Goal: Task Accomplishment & Management: Use online tool/utility

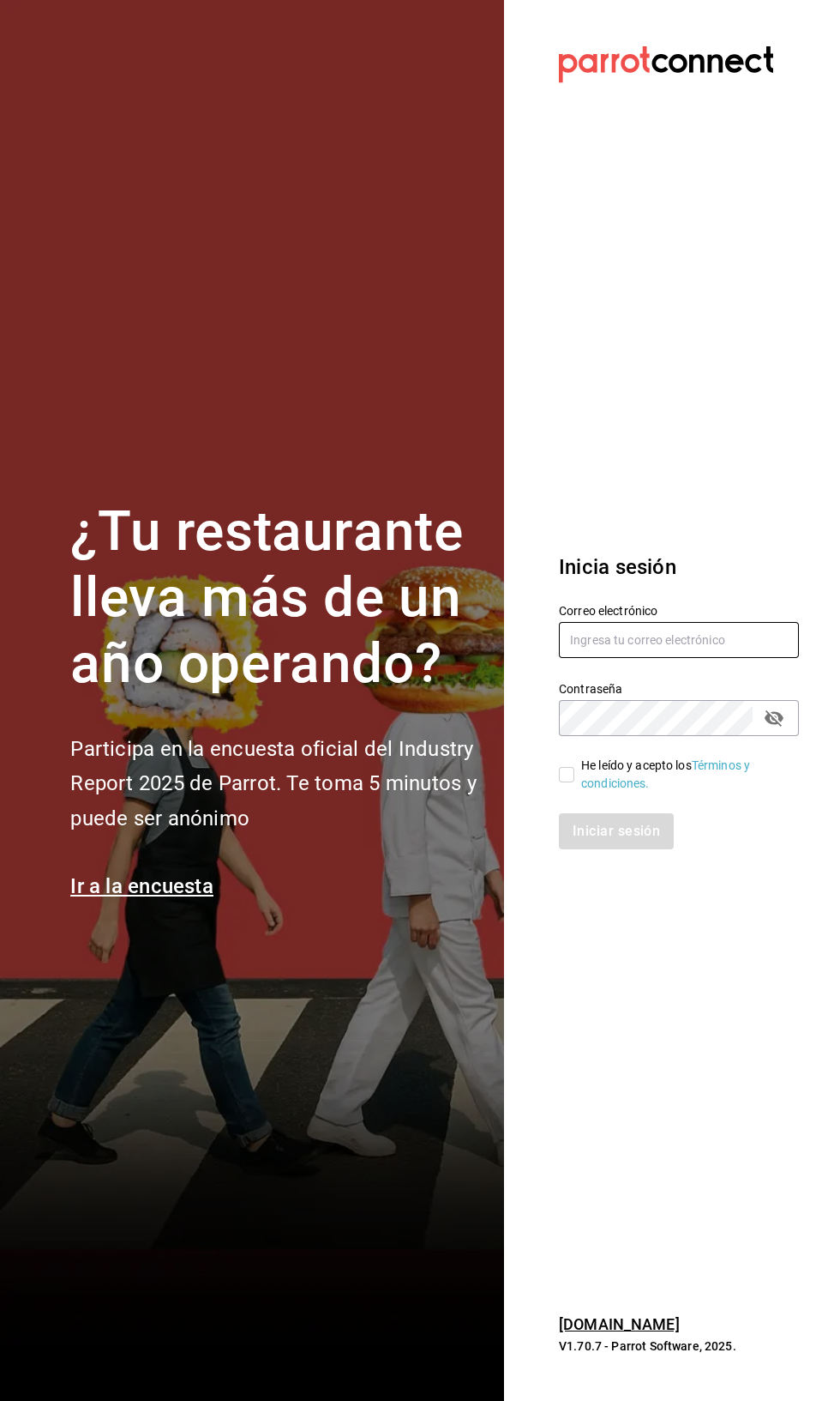
click at [655, 658] on input "text" at bounding box center [679, 640] width 240 height 36
type input "Claudiamunoz.escobar@gmail.com"
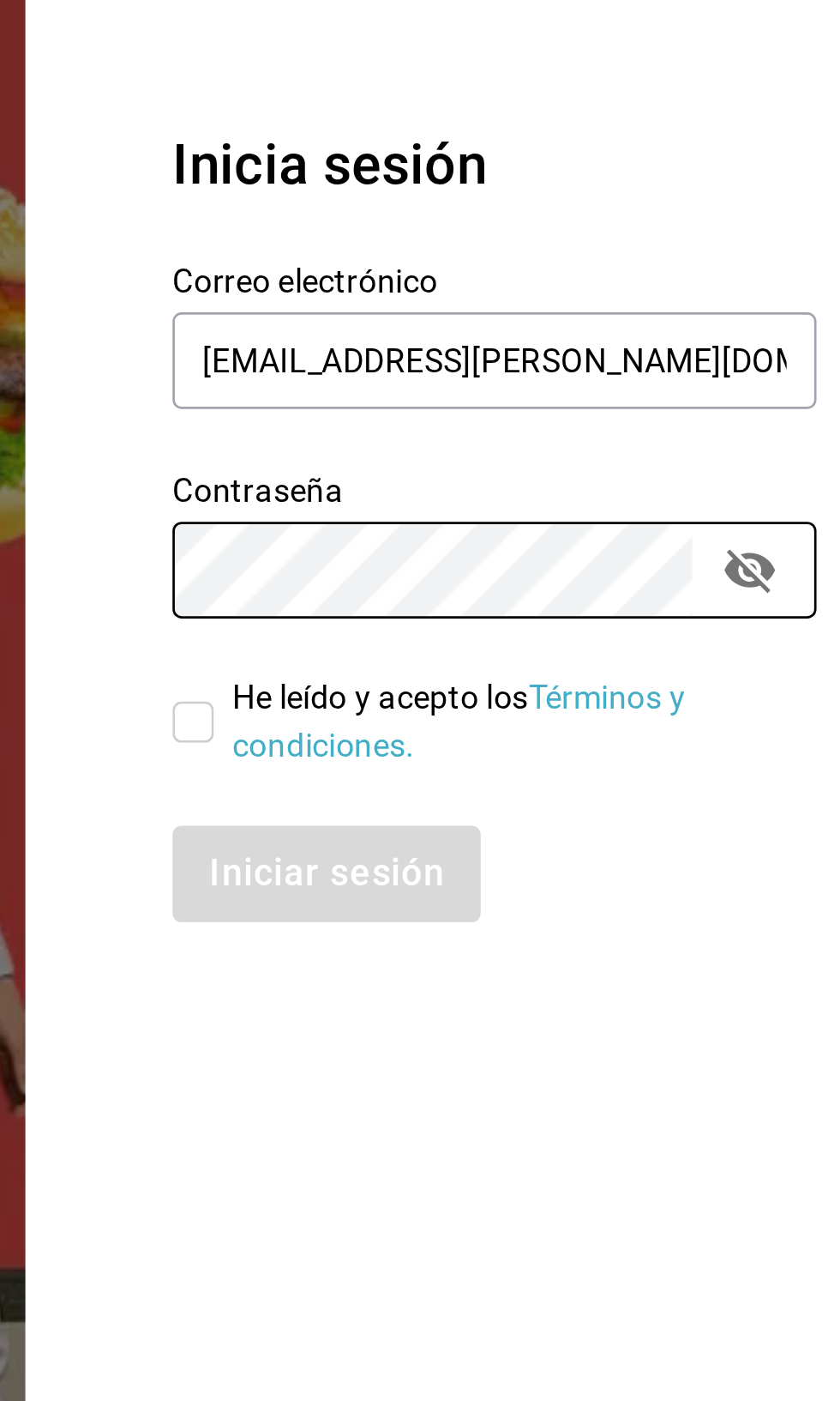
click at [567, 783] on input "He leído y acepto los Términos y condiciones." at bounding box center [566, 774] width 15 height 15
checkbox input "true"
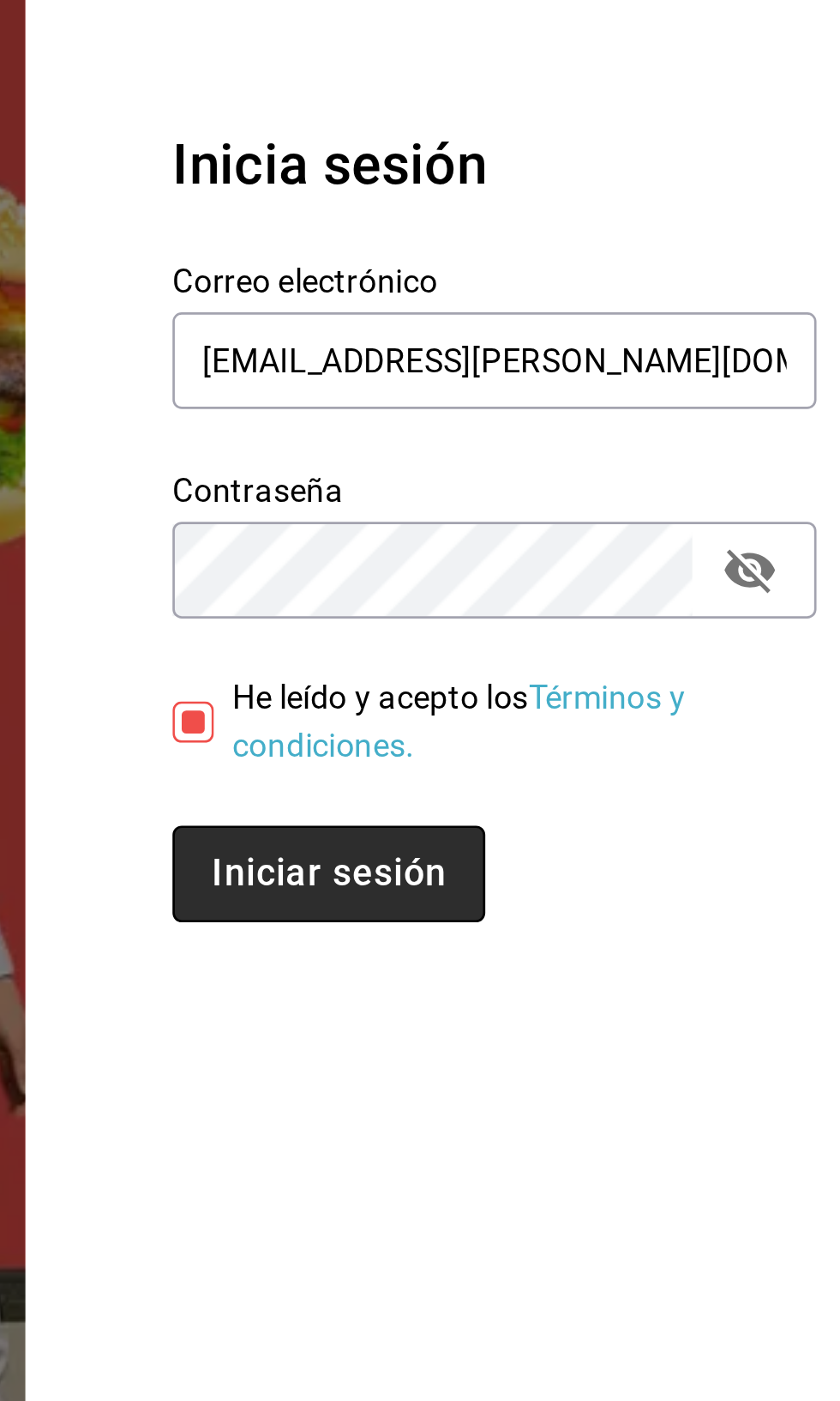
click at [632, 850] on button "Iniciar sesión" at bounding box center [617, 831] width 117 height 36
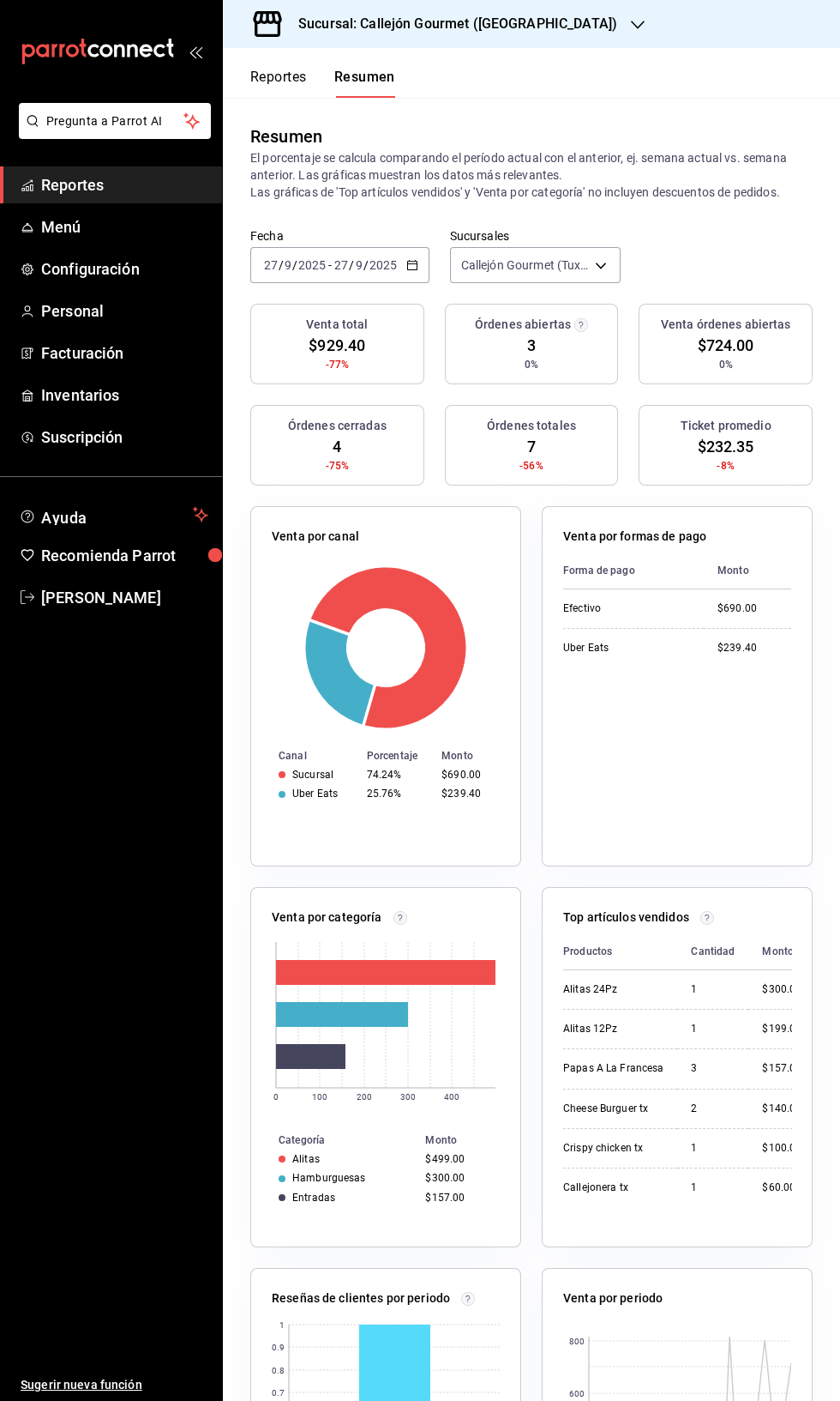
scroll to position [11, 0]
click at [95, 219] on span "Menú" at bounding box center [125, 227] width 167 height 24
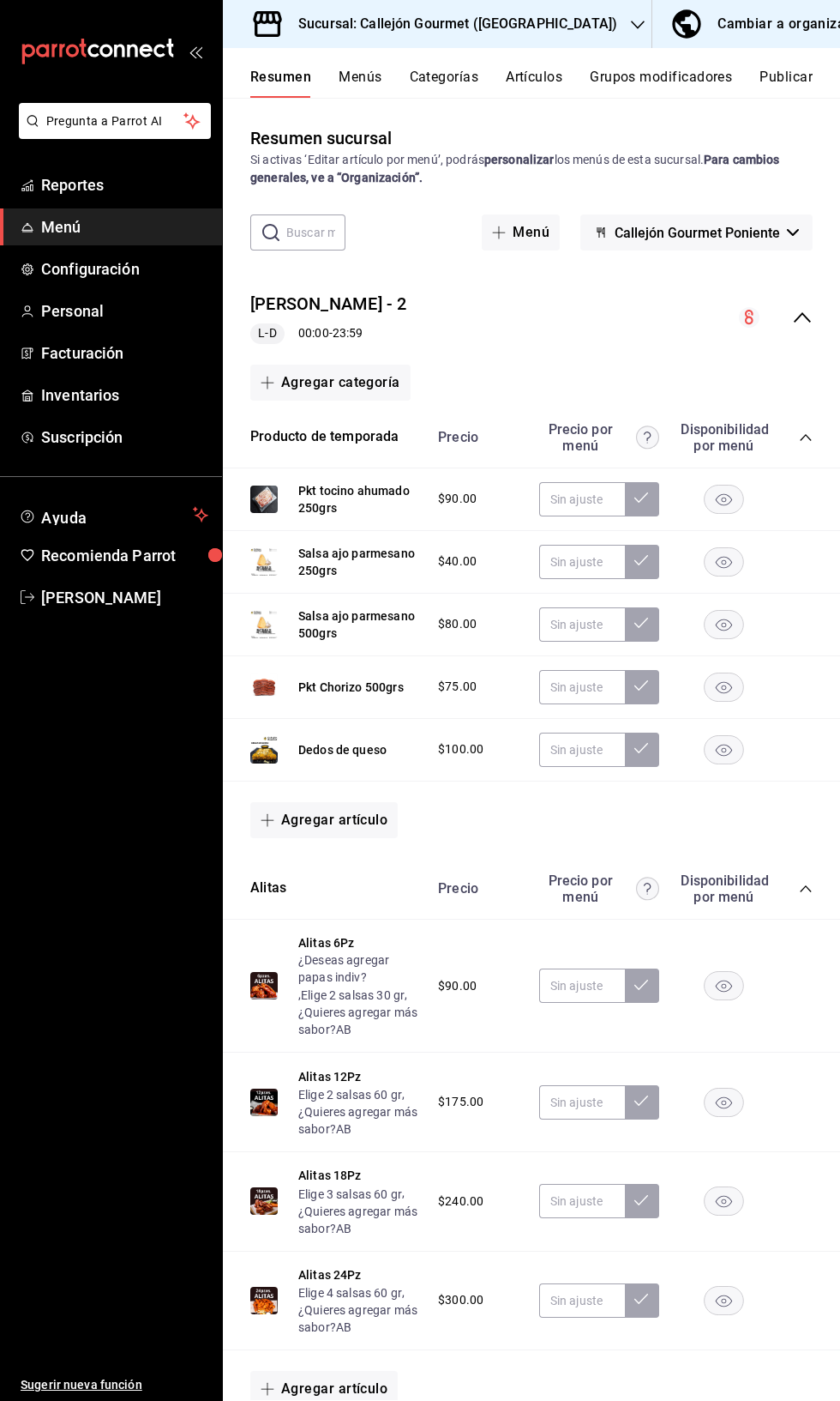
click at [819, 313] on div "Precio Sucursal - 2 L-D 00:00 - 23:59" at bounding box center [531, 317] width 617 height 80
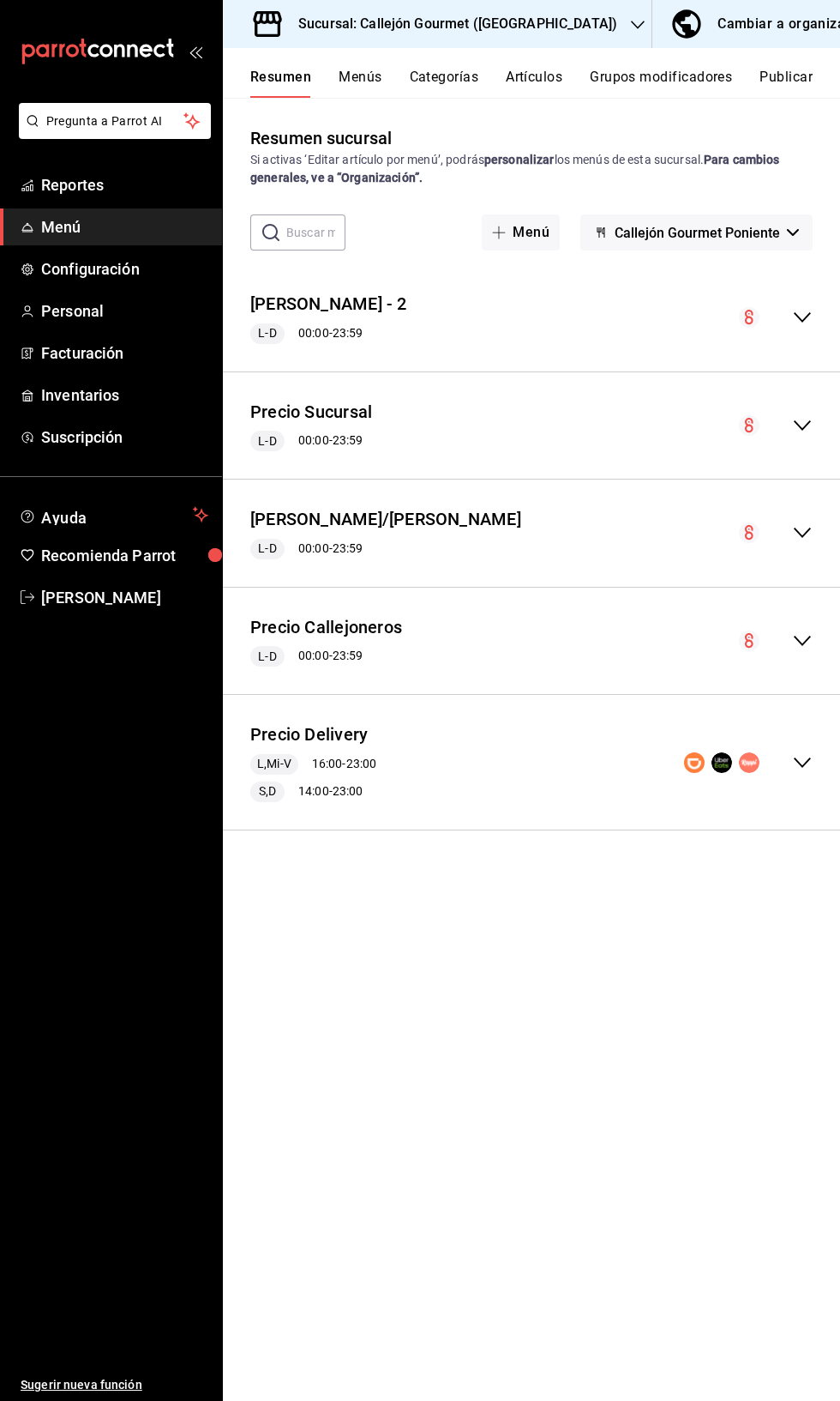
click at [800, 760] on icon "collapse-menu-row" at bounding box center [803, 763] width 21 height 21
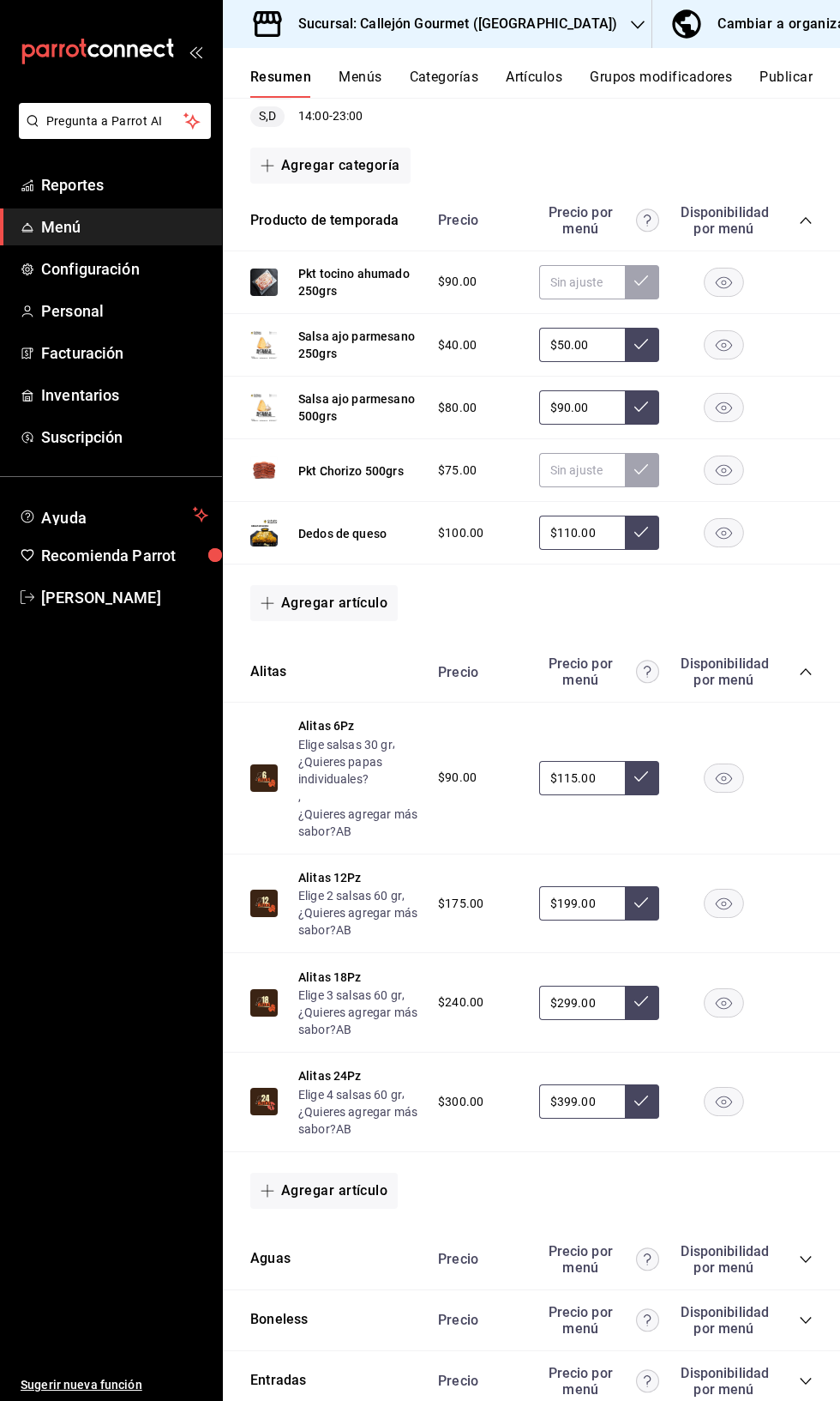
click at [725, 778] on rect "button" at bounding box center [725, 778] width 40 height 28
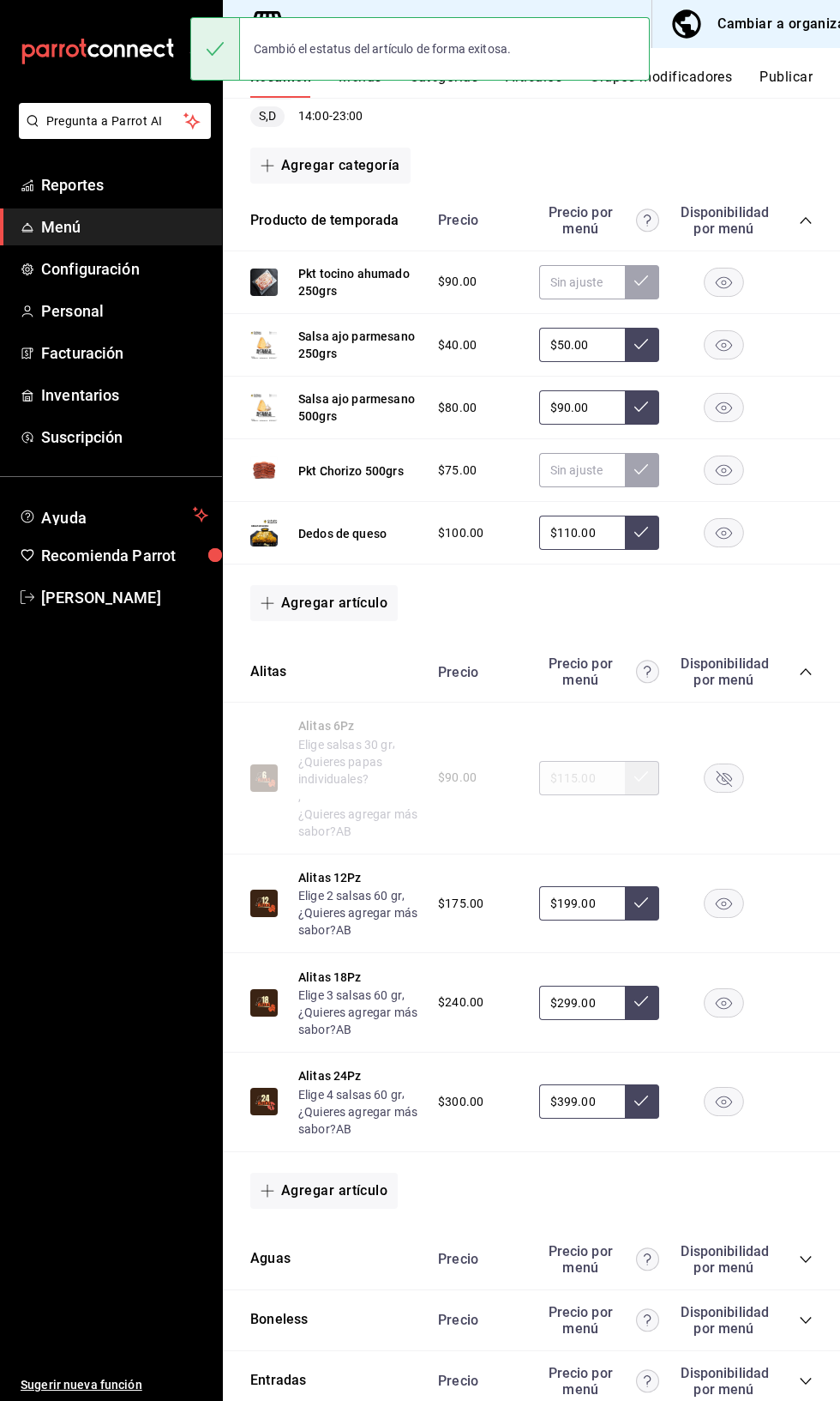
click at [726, 903] on rect "button" at bounding box center [725, 903] width 40 height 28
click at [726, 1003] on icon "button" at bounding box center [724, 1003] width 16 height 12
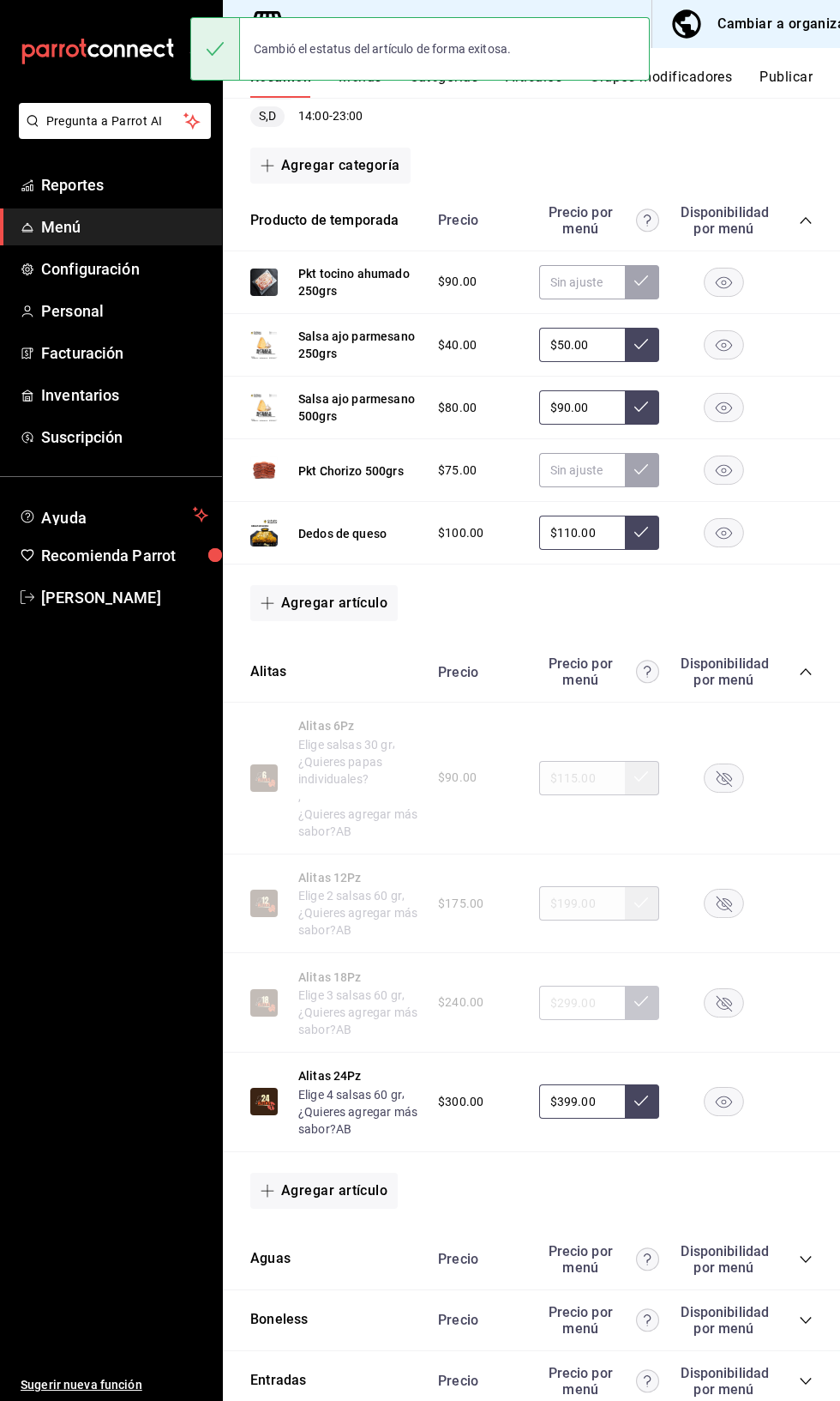
click at [734, 1102] on rect "button" at bounding box center [725, 1102] width 40 height 28
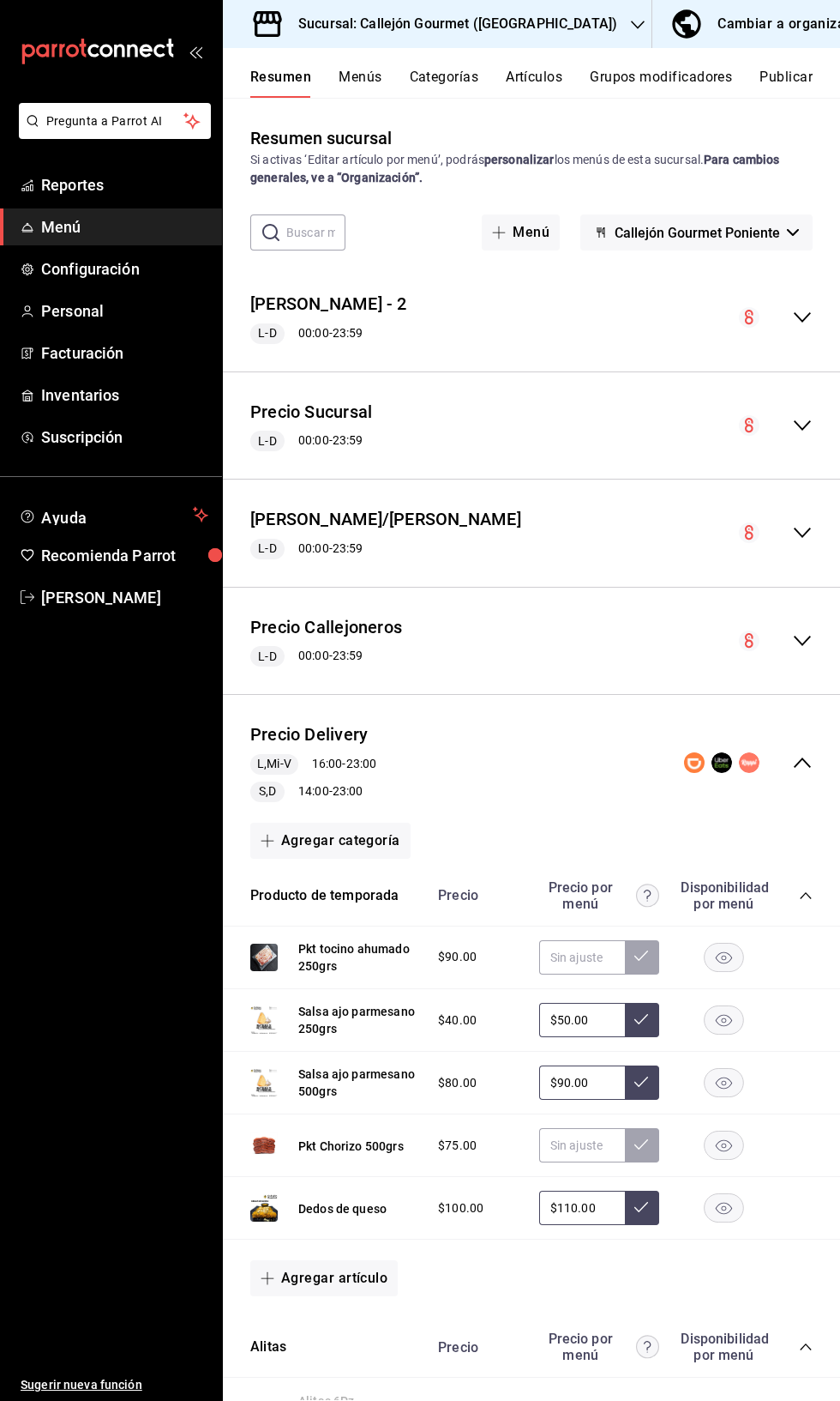
click at [791, 81] on button "Publicar" at bounding box center [786, 83] width 53 height 29
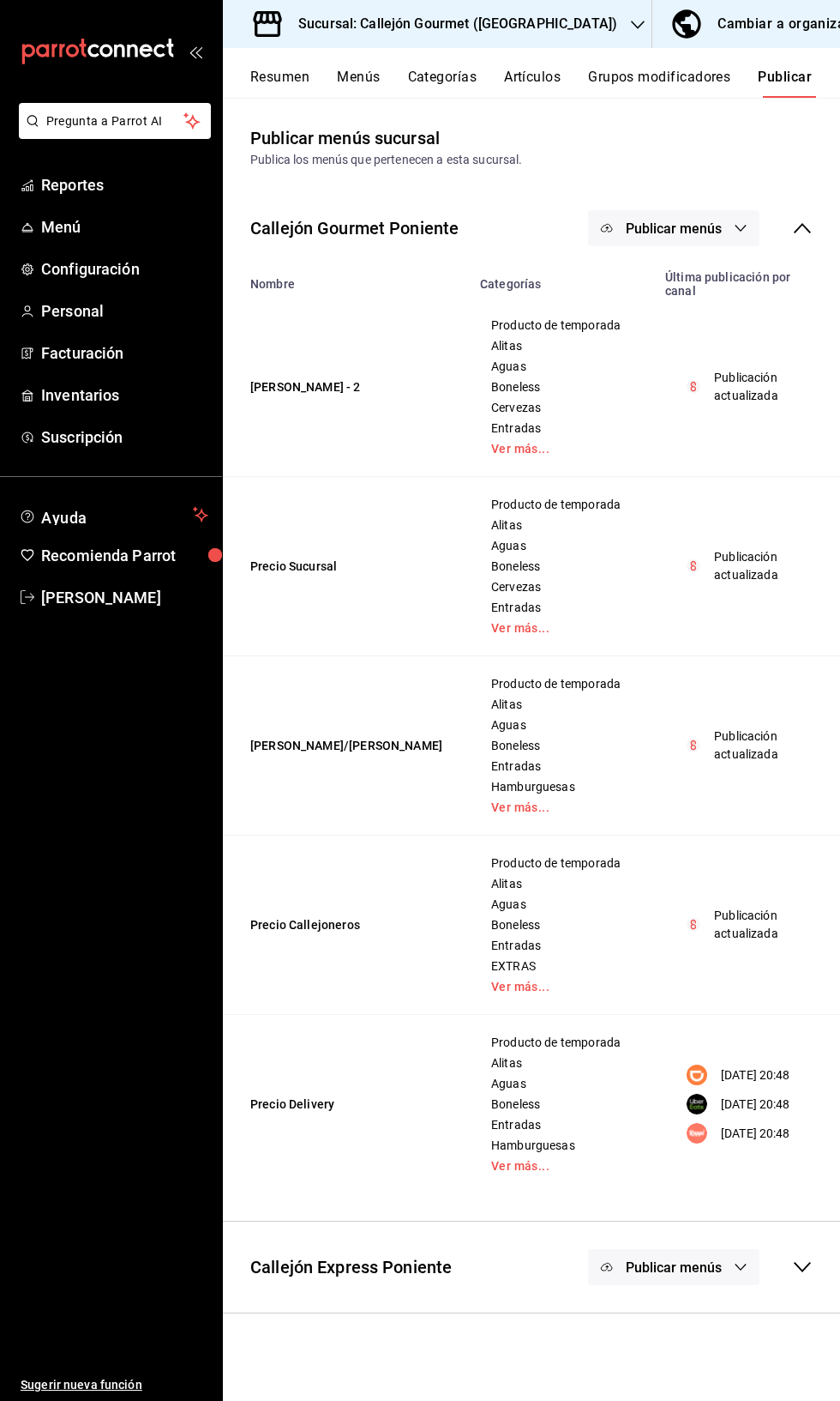
click at [696, 221] on span "Publicar menús" at bounding box center [674, 228] width 96 height 16
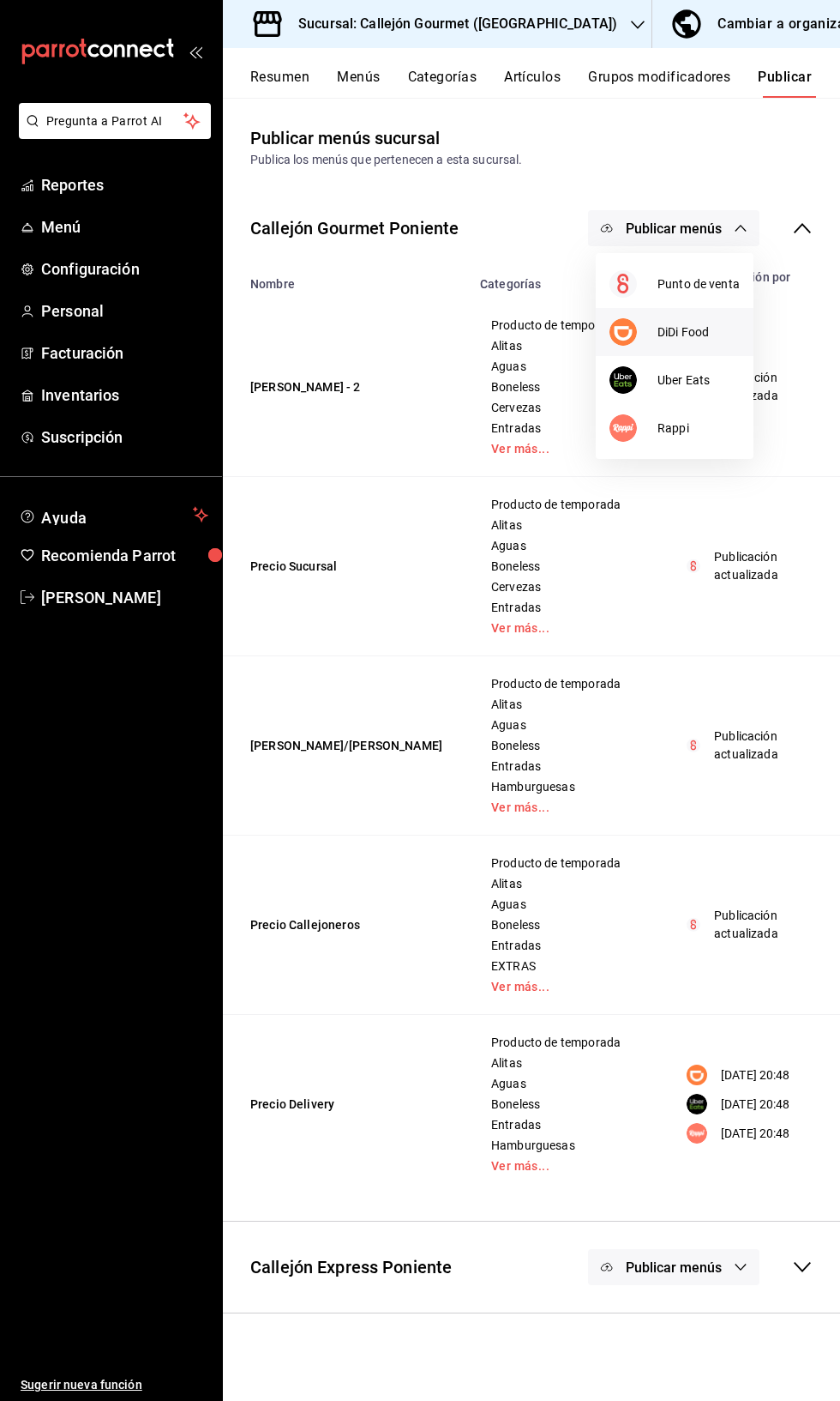
click at [689, 324] on span "DiDi Food" at bounding box center [698, 332] width 82 height 18
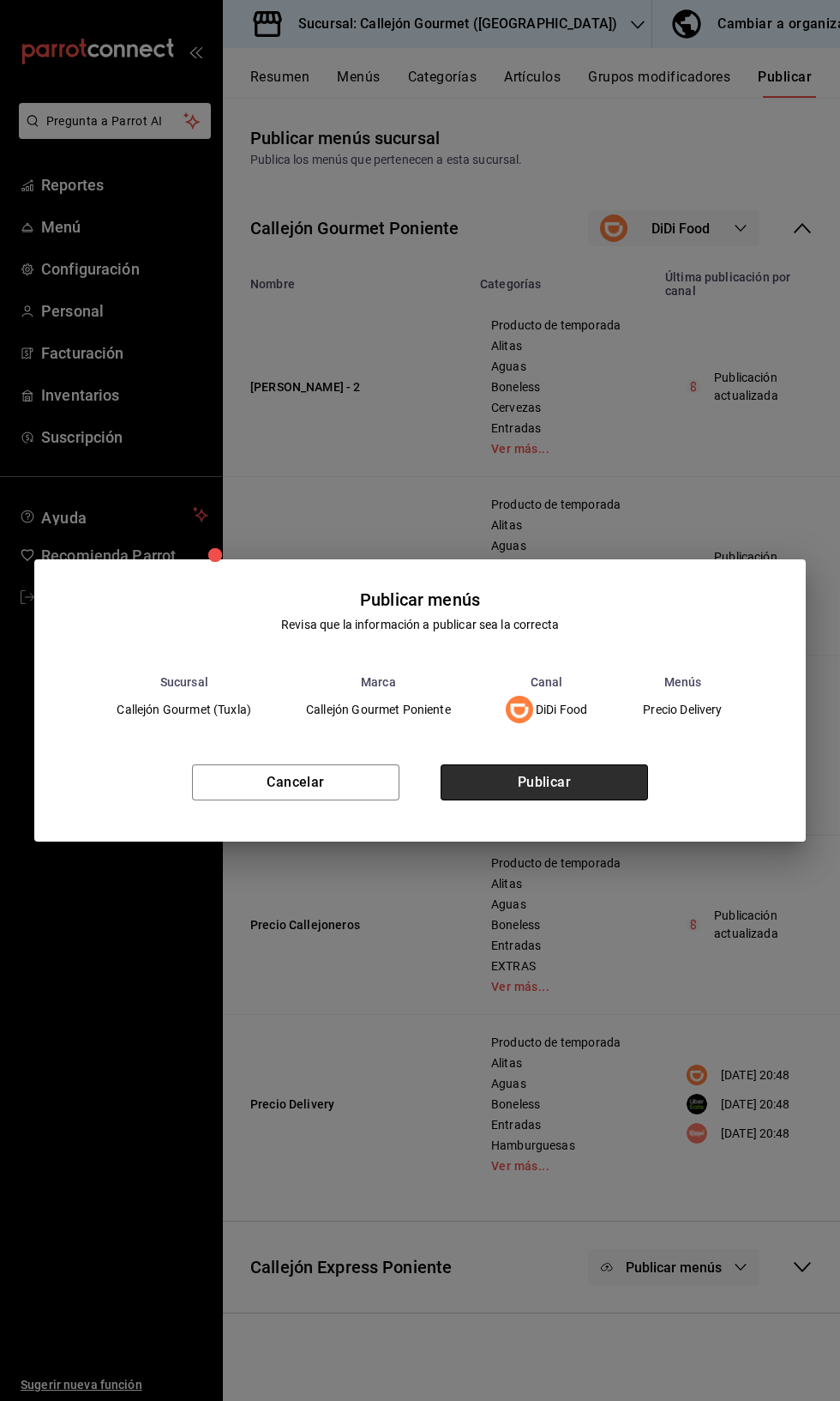
click at [581, 801] on button "Publicar" at bounding box center [545, 783] width 208 height 36
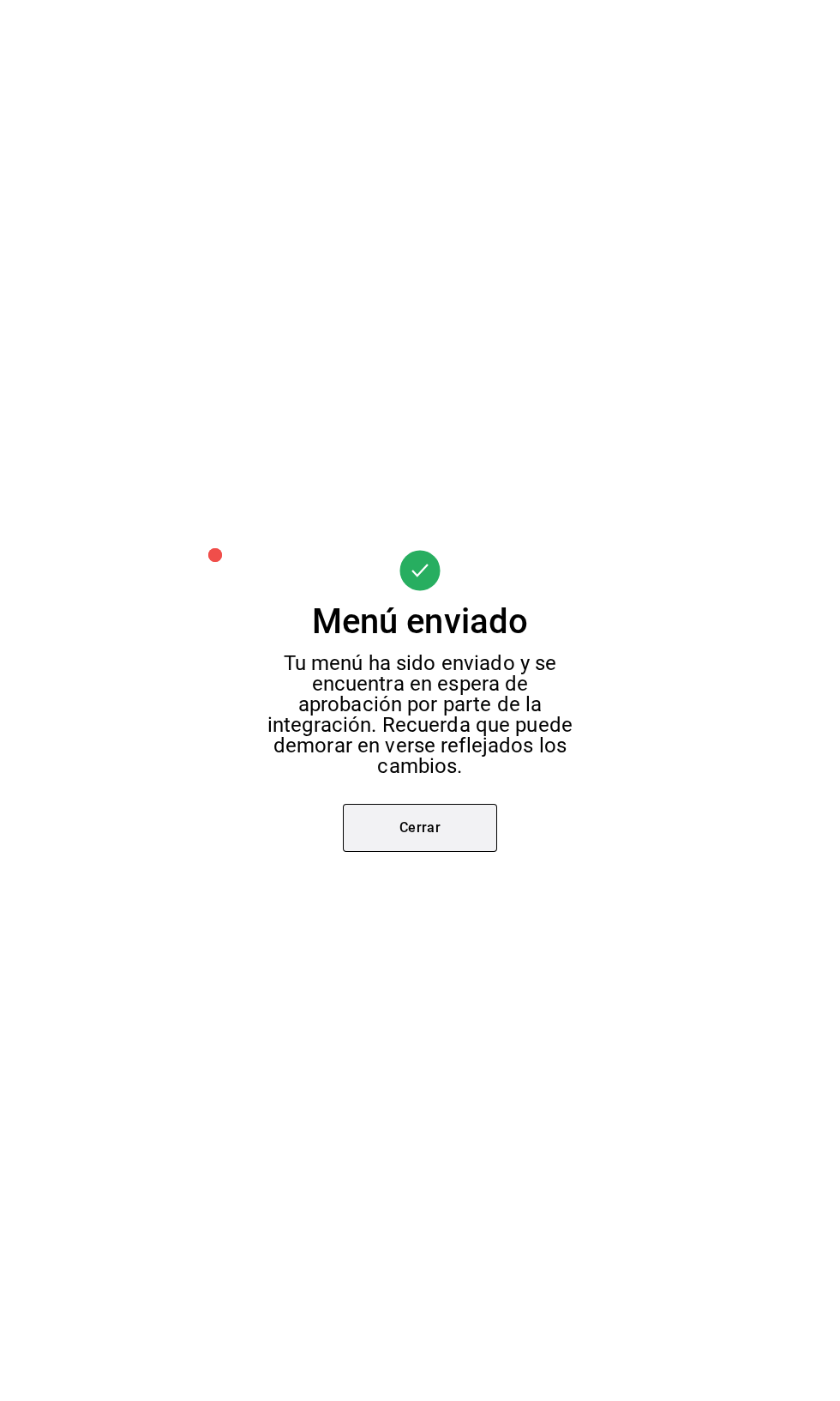
click at [432, 852] on button "Cerrar" at bounding box center [420, 827] width 155 height 48
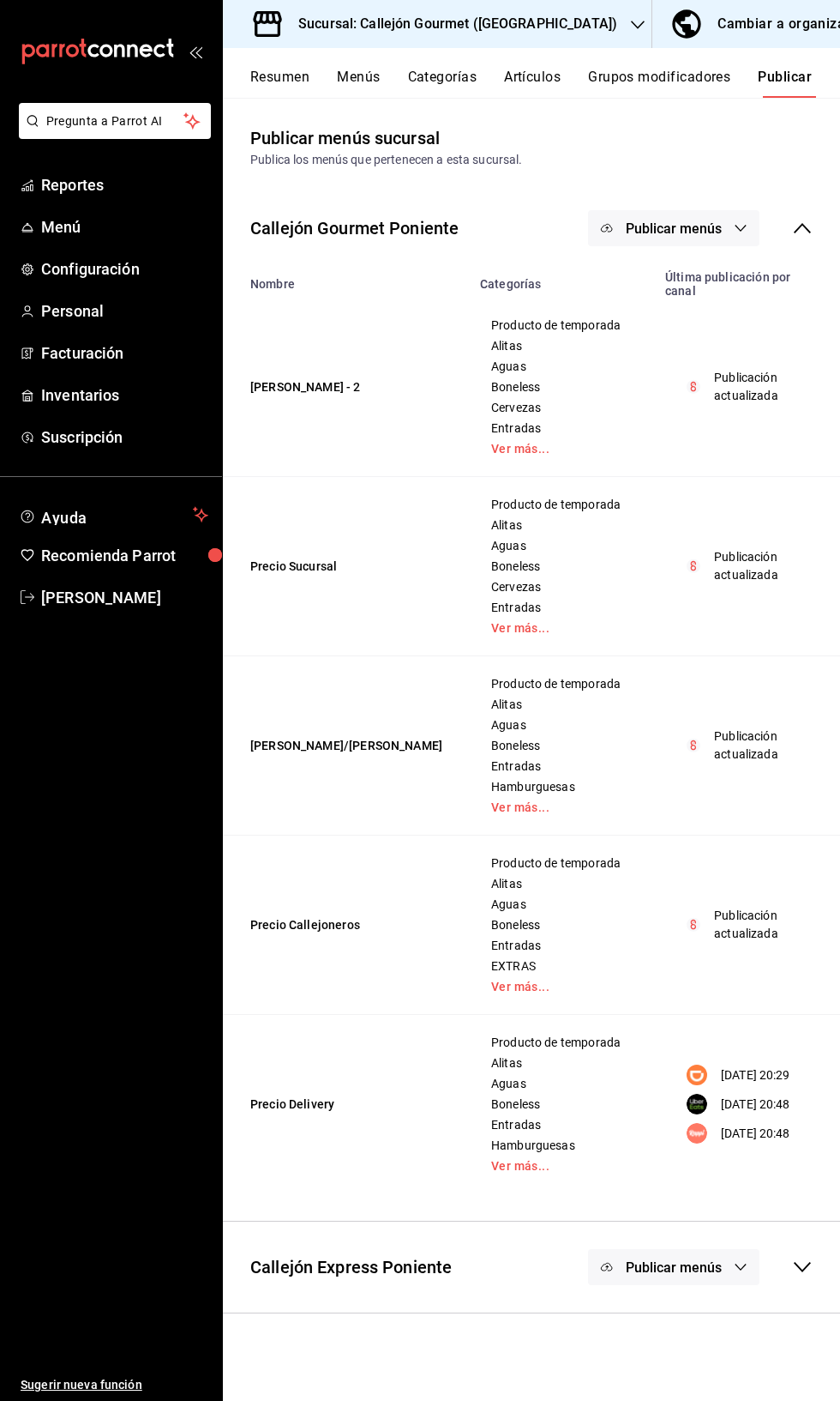
click at [705, 225] on span "Publicar menús" at bounding box center [674, 228] width 96 height 16
click at [689, 386] on span "Uber Eats" at bounding box center [698, 380] width 82 height 18
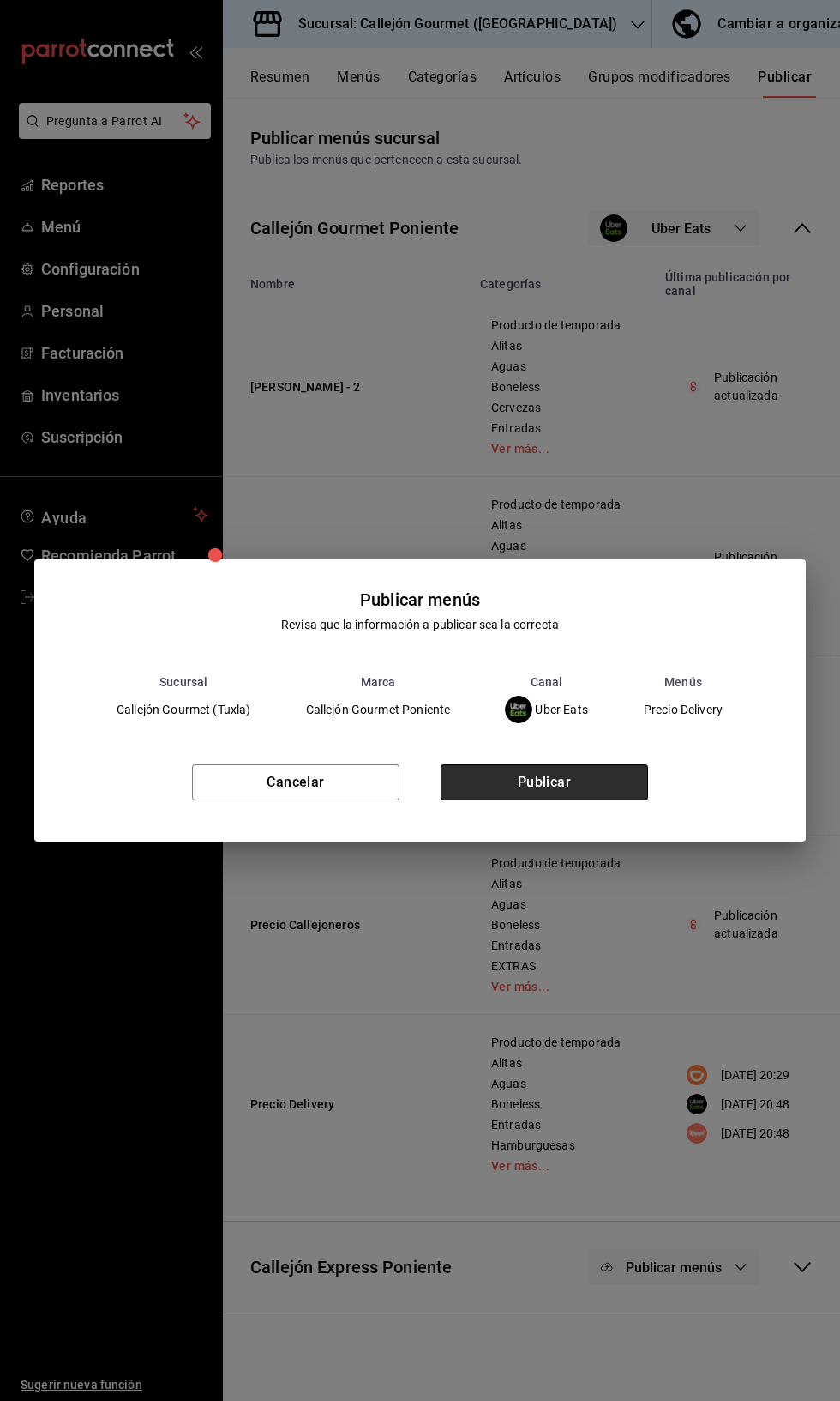
click at [545, 801] on button "Publicar" at bounding box center [545, 783] width 208 height 36
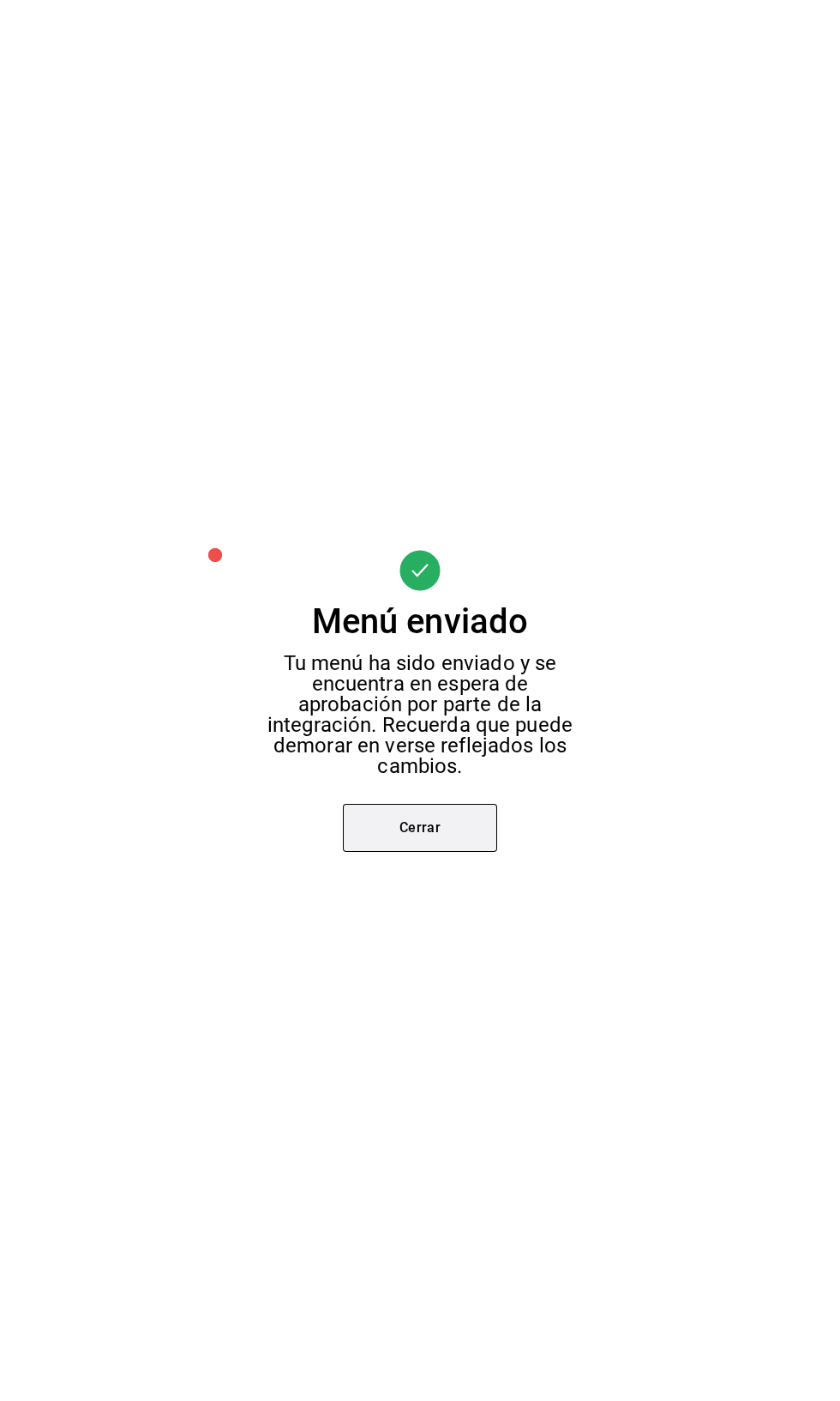
click at [426, 852] on button "Cerrar" at bounding box center [420, 827] width 155 height 48
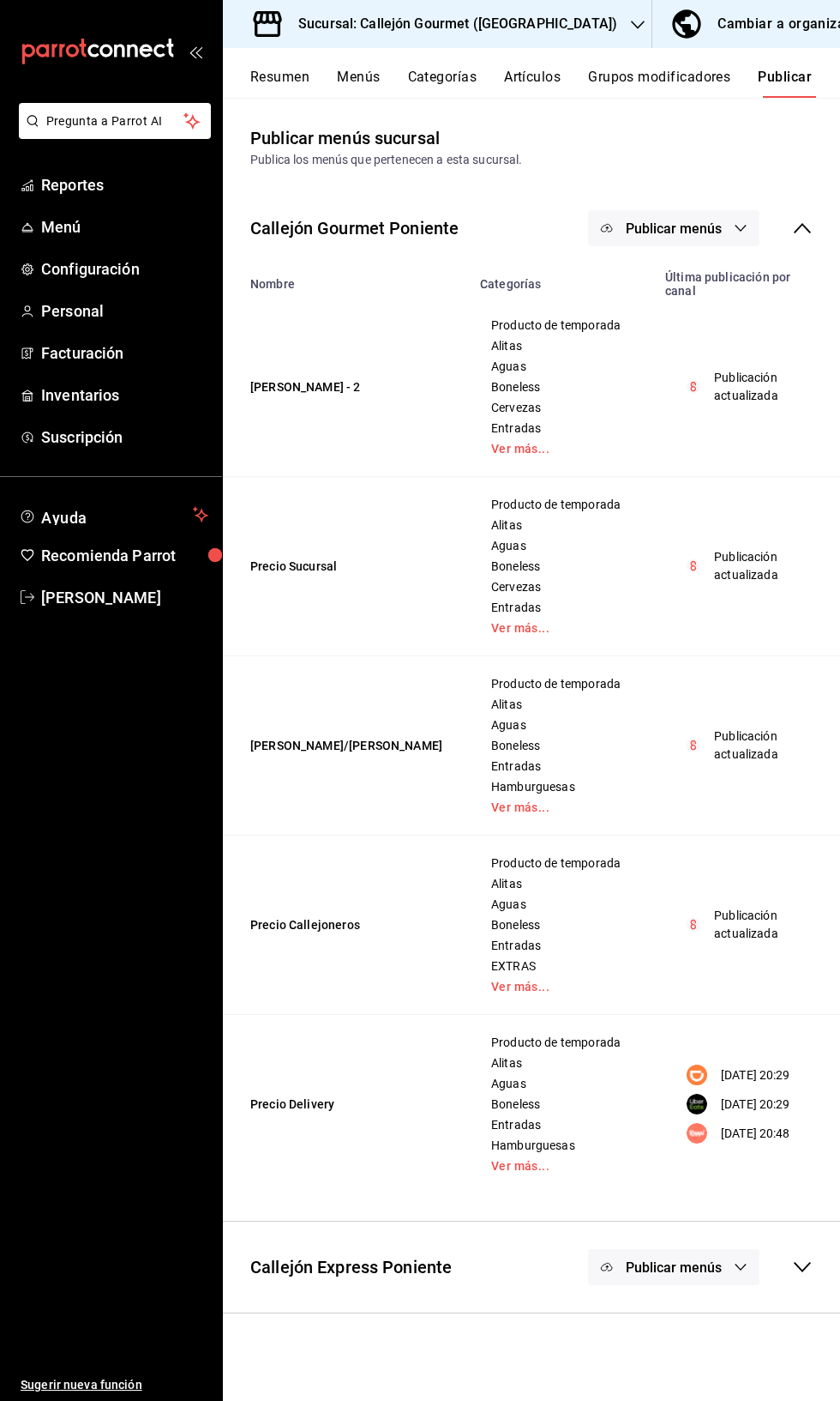
click at [690, 224] on span "Publicar menús" at bounding box center [674, 228] width 96 height 16
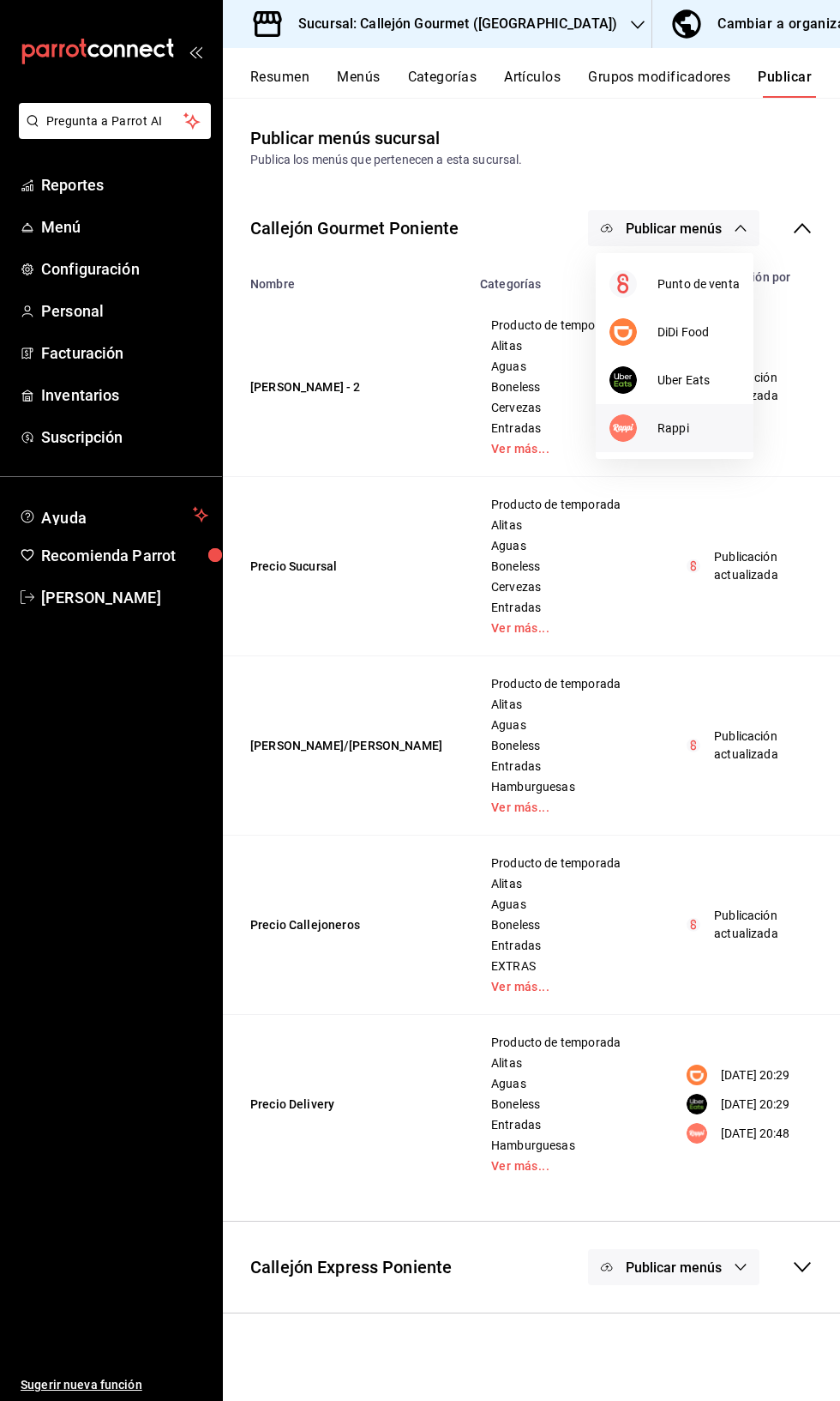
click at [696, 440] on li "Rappi" at bounding box center [675, 428] width 158 height 48
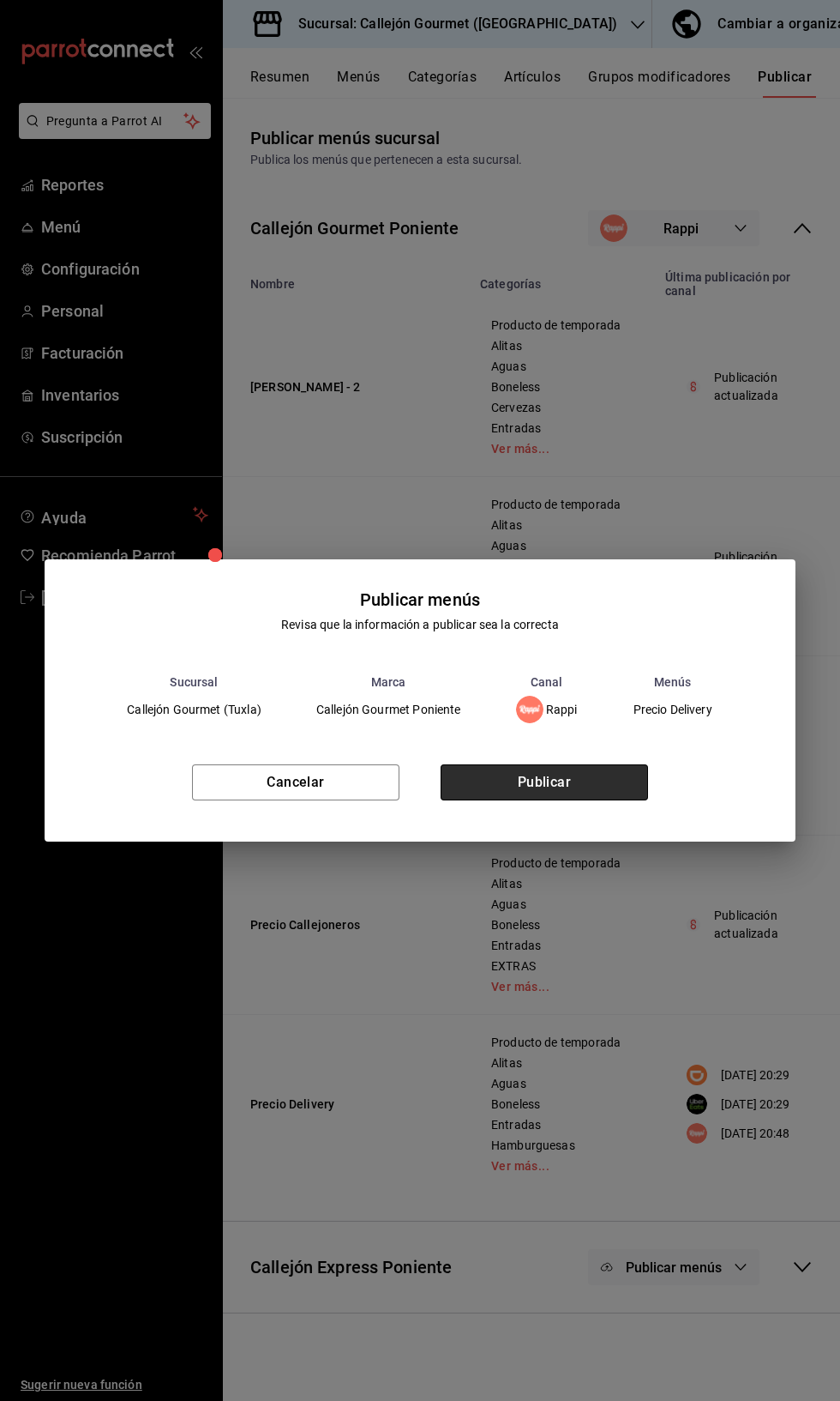
click at [568, 801] on button "Publicar" at bounding box center [545, 783] width 208 height 36
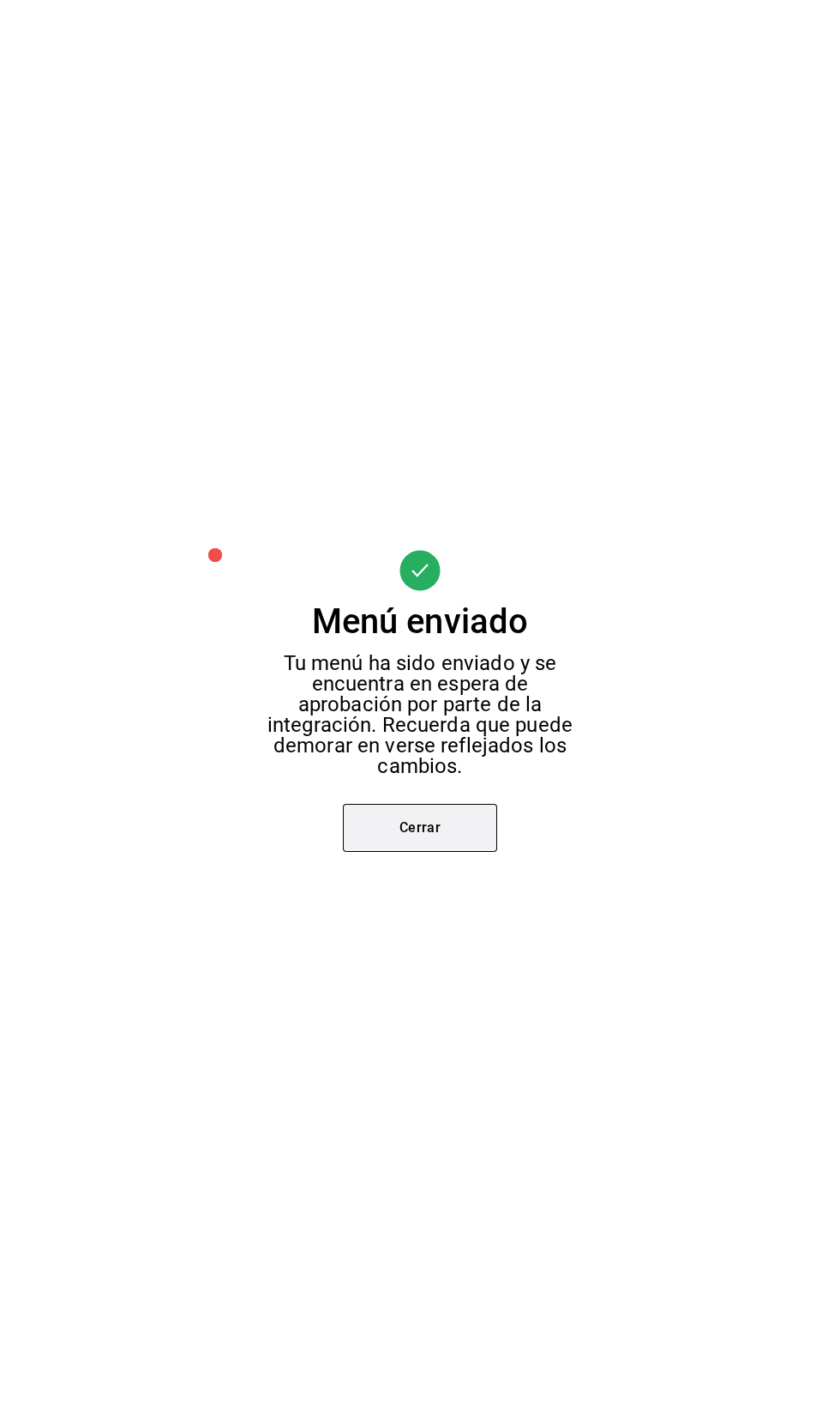
click at [442, 852] on button "Cerrar" at bounding box center [420, 827] width 155 height 48
